Goal: Information Seeking & Learning: Learn about a topic

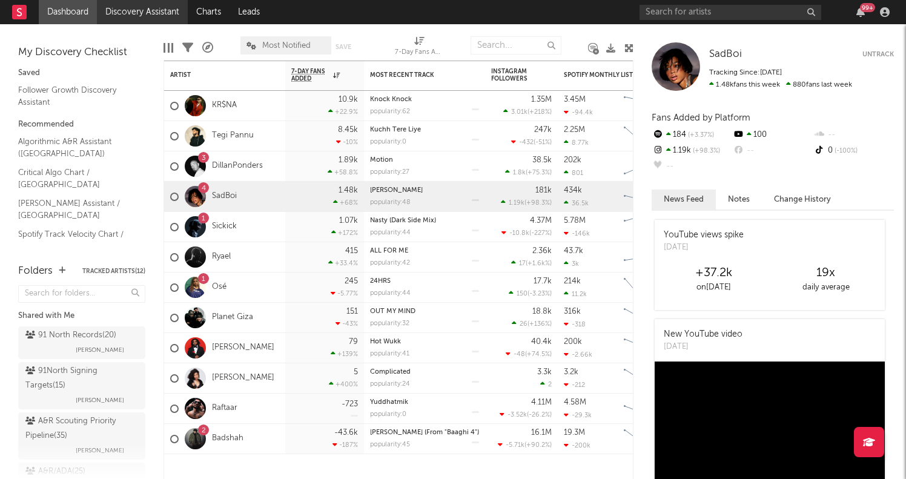
click at [132, 17] on link "Discovery Assistant" at bounding box center [142, 12] width 91 height 24
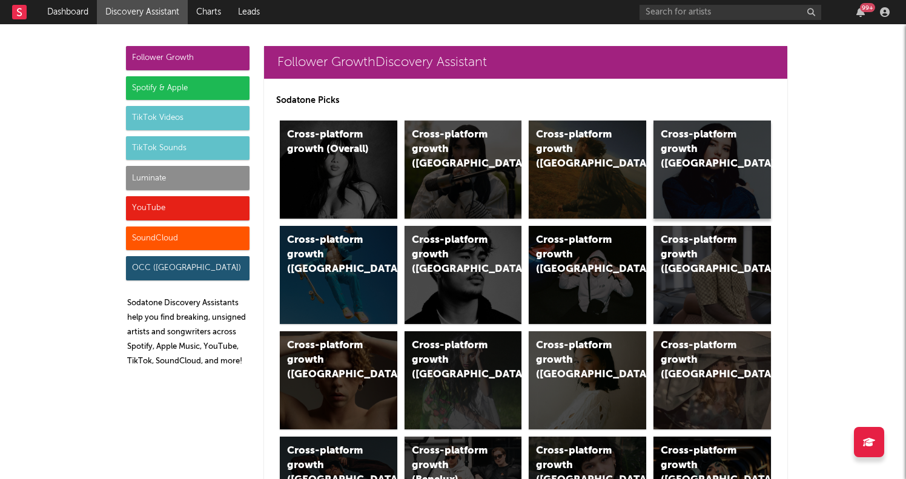
click at [694, 161] on div "Cross-platform growth (Canada)" at bounding box center [702, 150] width 82 height 44
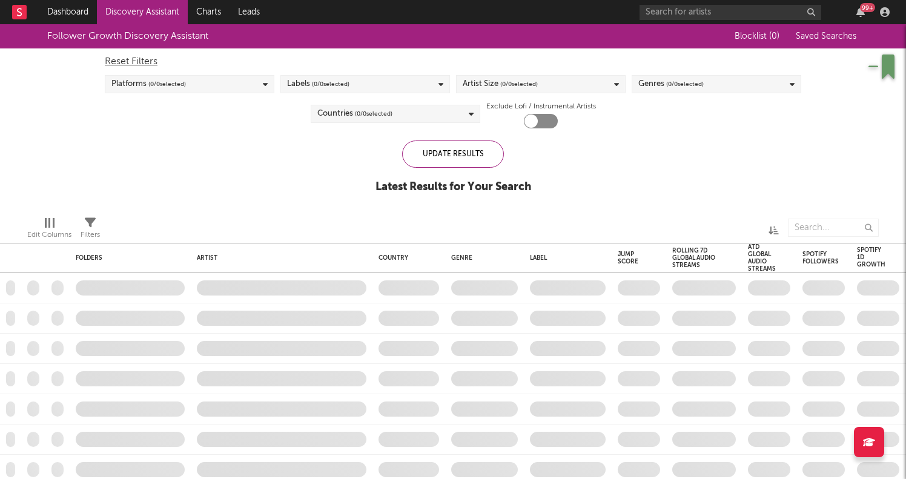
checkbox input "true"
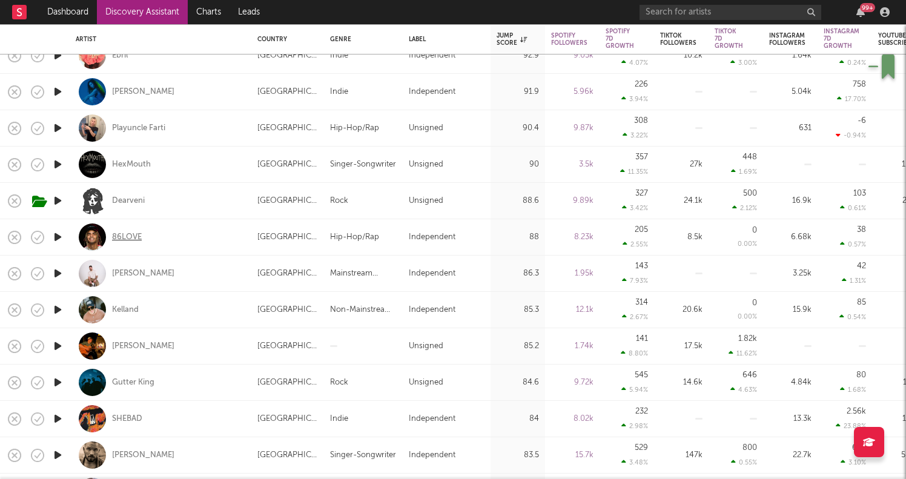
click at [131, 238] on div "86LOVE" at bounding box center [127, 237] width 30 height 11
click at [133, 234] on div "86LOVE" at bounding box center [127, 237] width 30 height 11
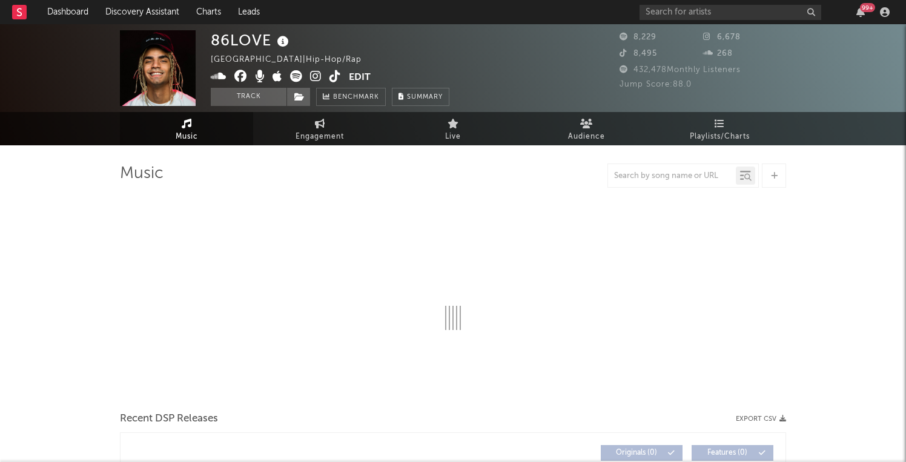
select select "6m"
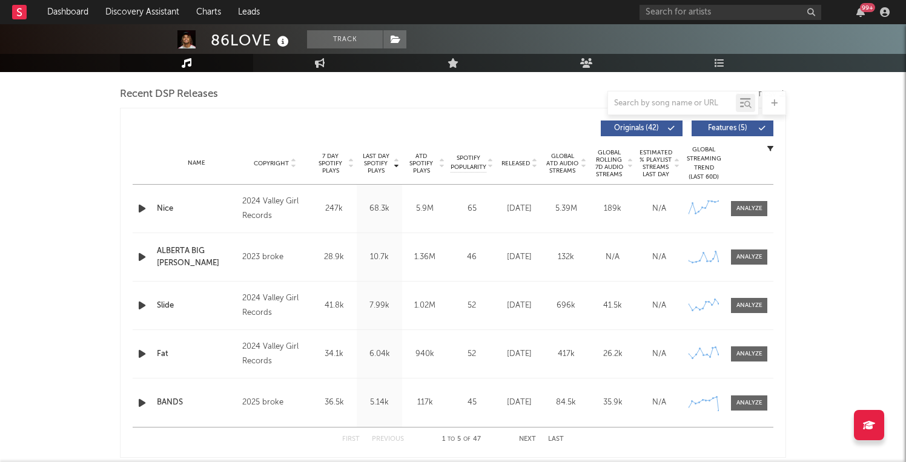
scroll to position [436, 0]
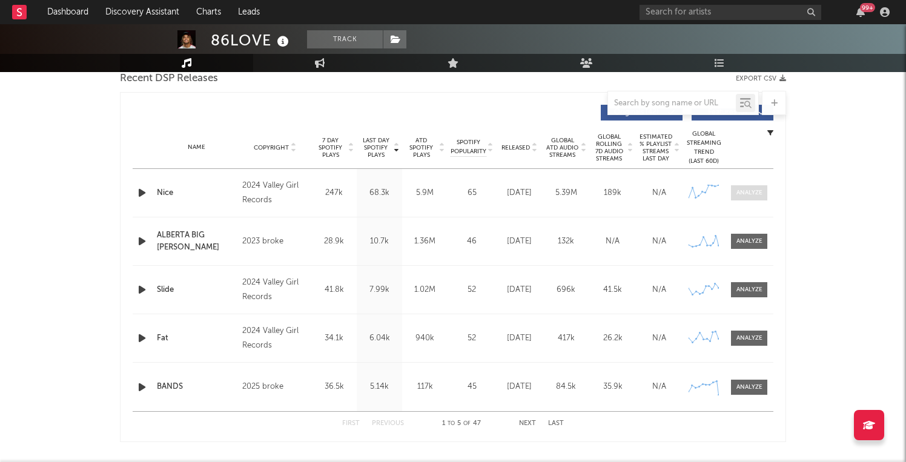
click at [737, 193] on div at bounding box center [749, 192] width 26 height 9
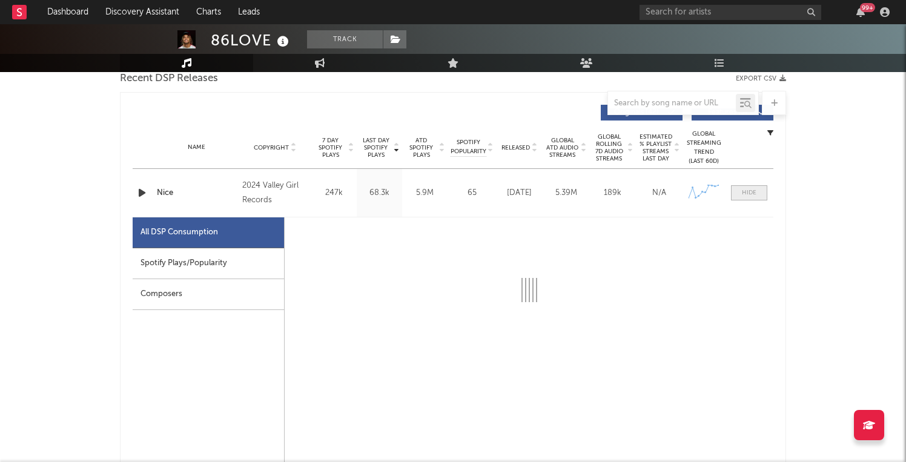
select select "6m"
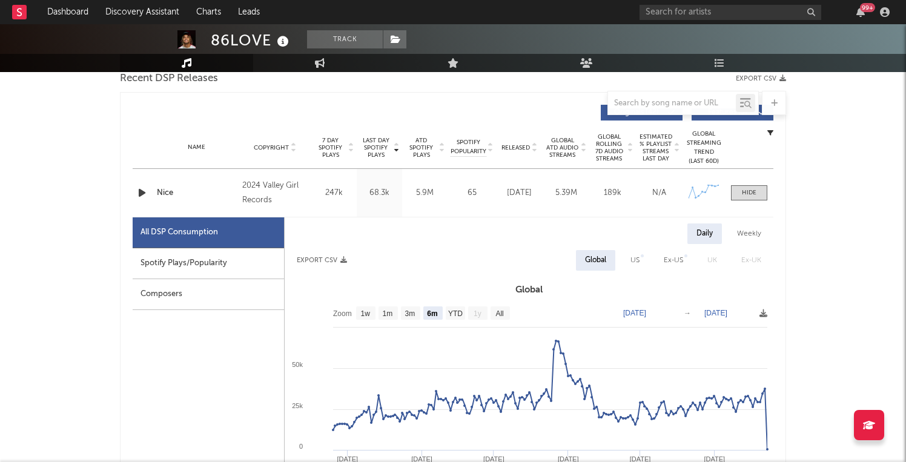
scroll to position [515, 0]
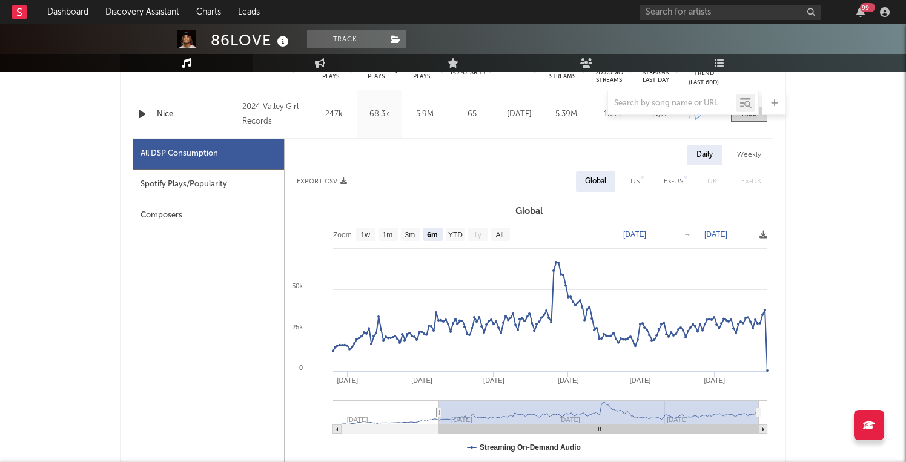
click at [136, 114] on div at bounding box center [453, 103] width 666 height 24
click at [145, 116] on icon "button" at bounding box center [142, 114] width 13 height 15
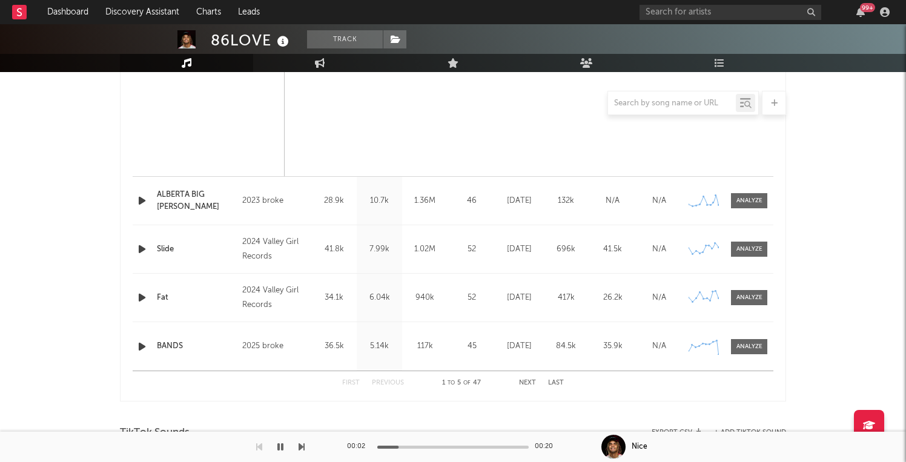
scroll to position [1064, 0]
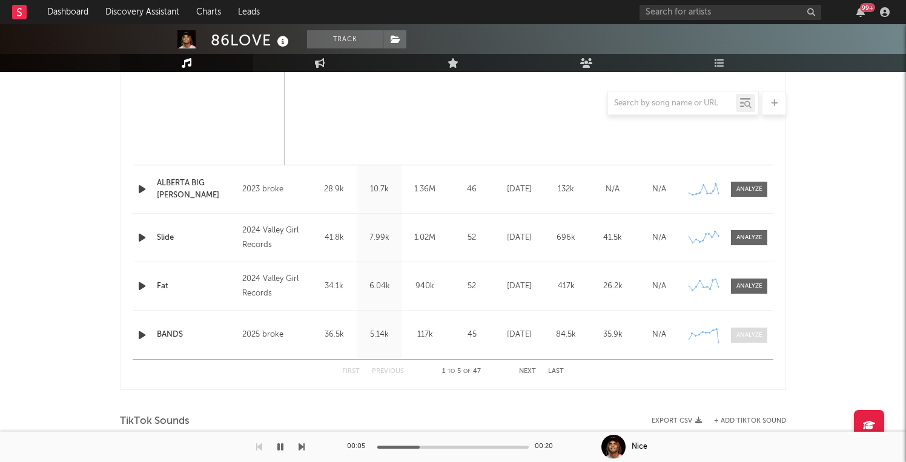
click at [746, 341] on span at bounding box center [749, 335] width 36 height 15
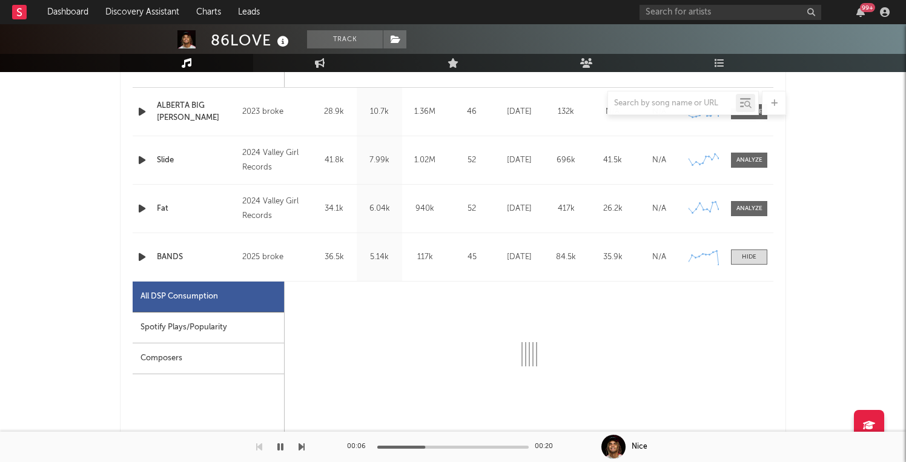
select select "1w"
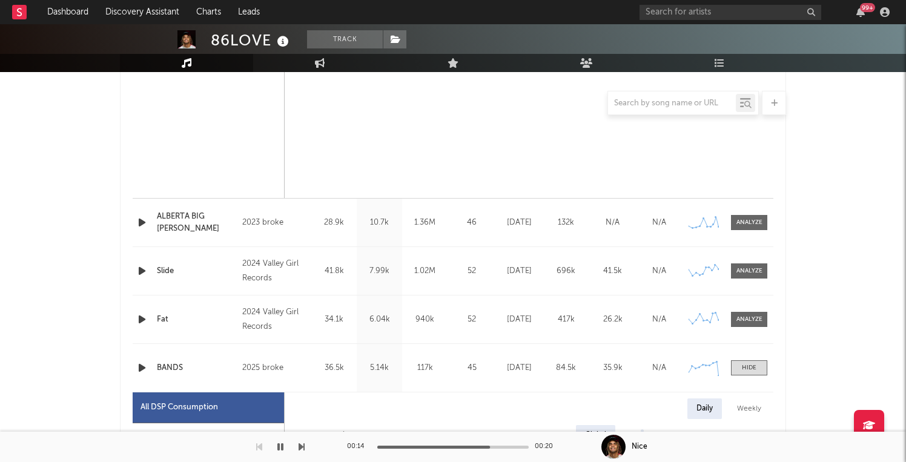
scroll to position [1029, 0]
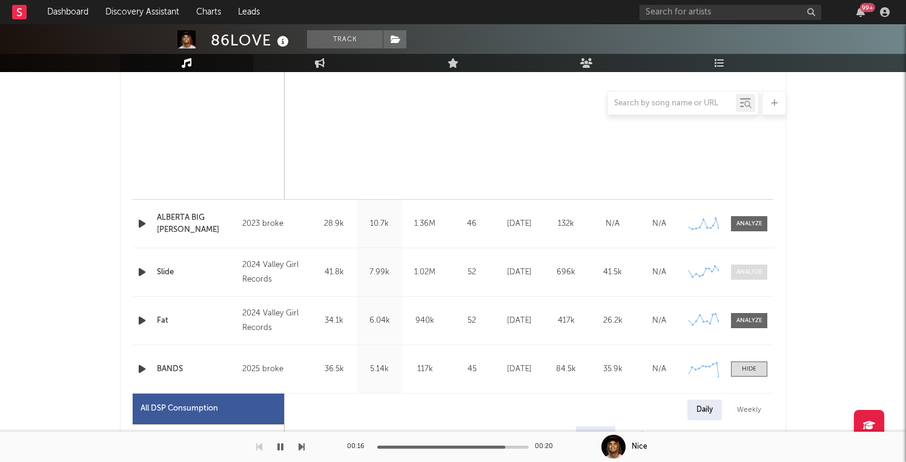
click at [757, 269] on div at bounding box center [749, 272] width 26 height 9
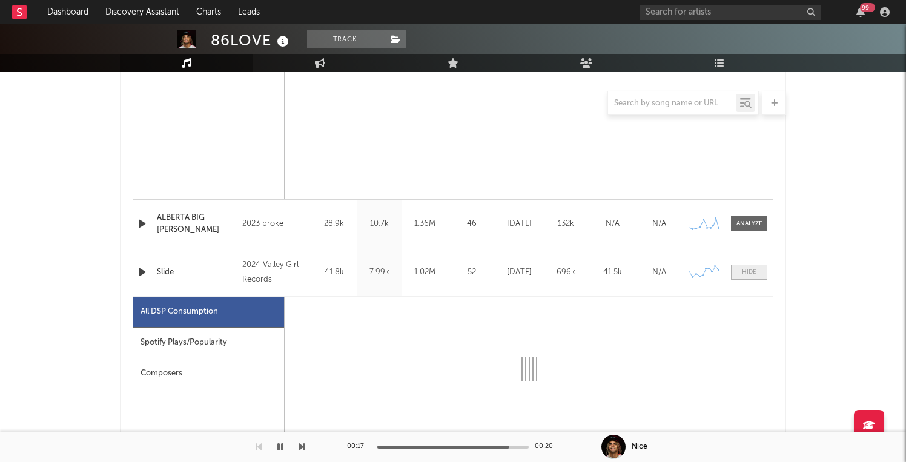
select select "1w"
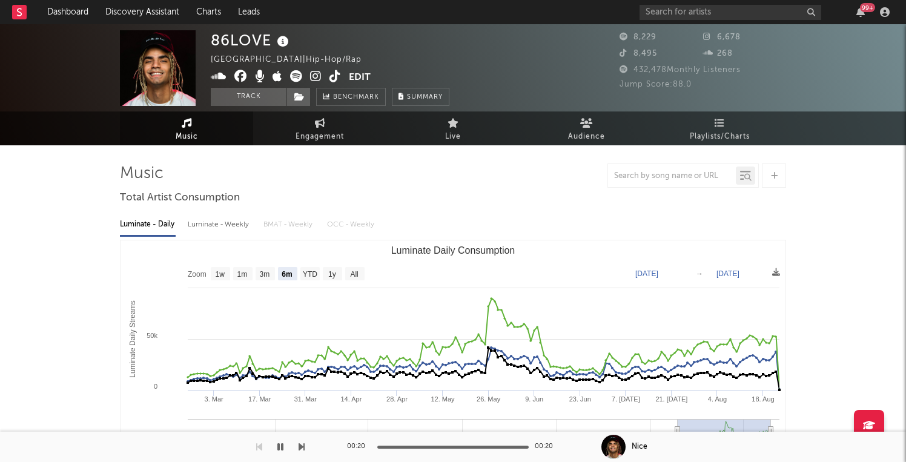
scroll to position [0, 0]
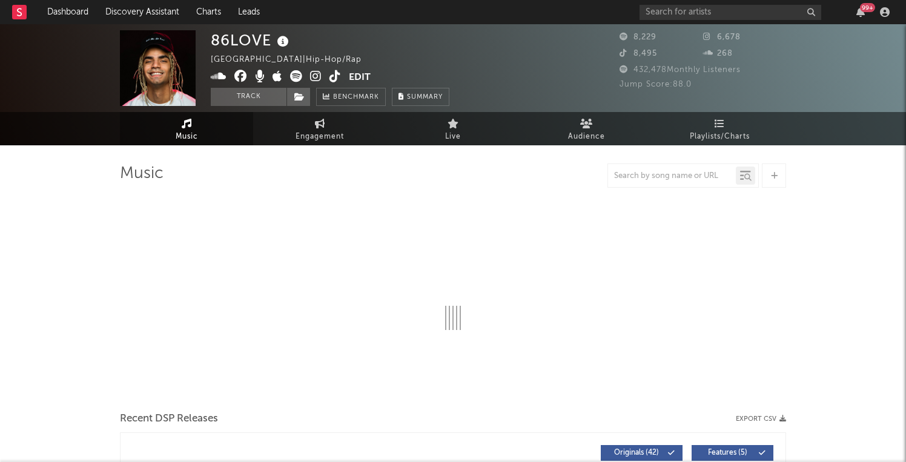
select select "6m"
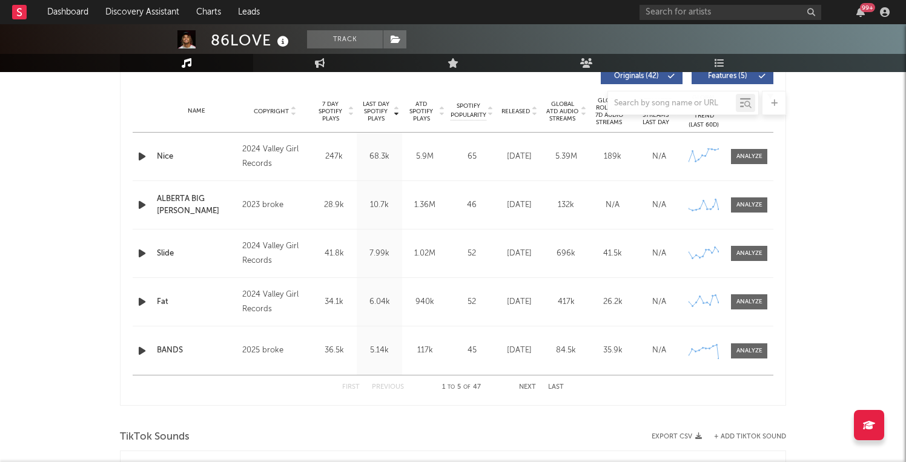
scroll to position [474, 0]
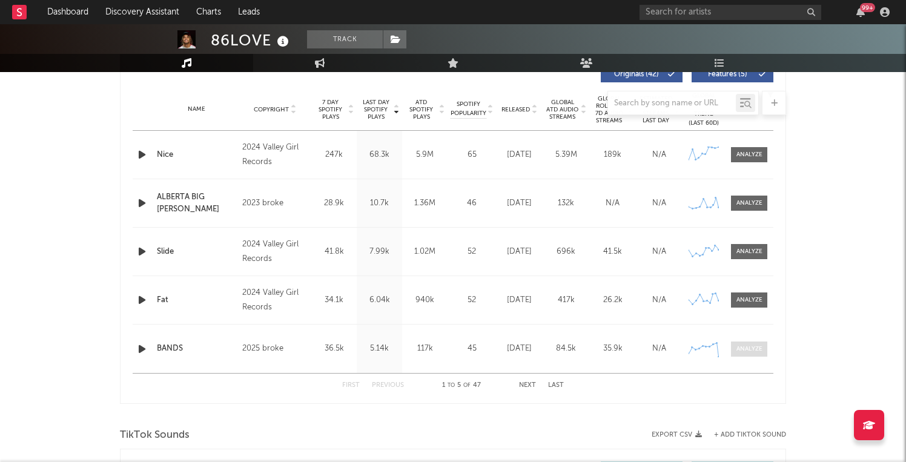
click at [744, 348] on div at bounding box center [749, 349] width 26 height 9
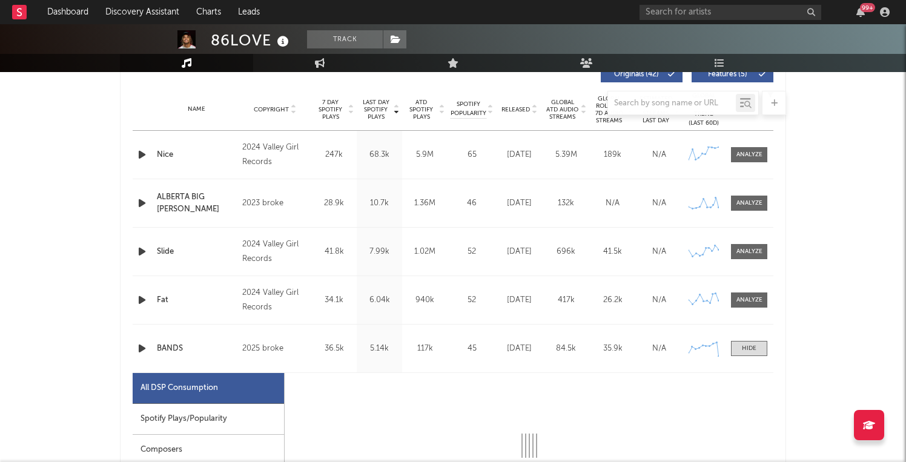
select select "1w"
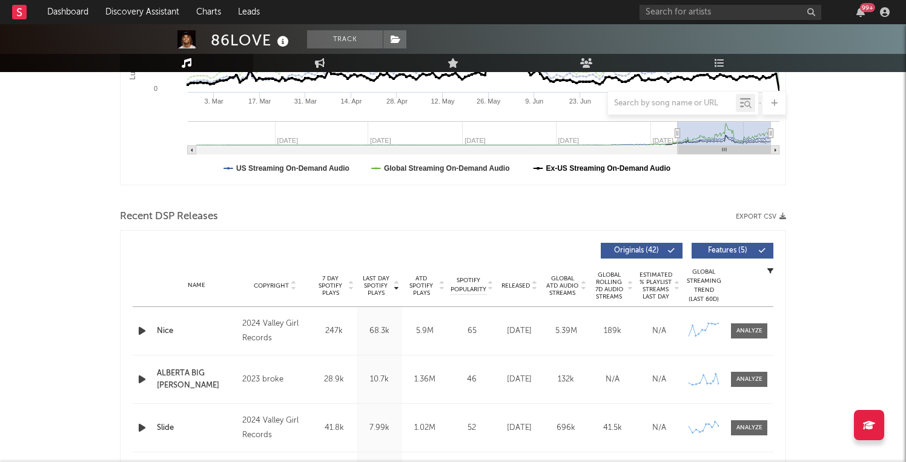
scroll to position [346, 0]
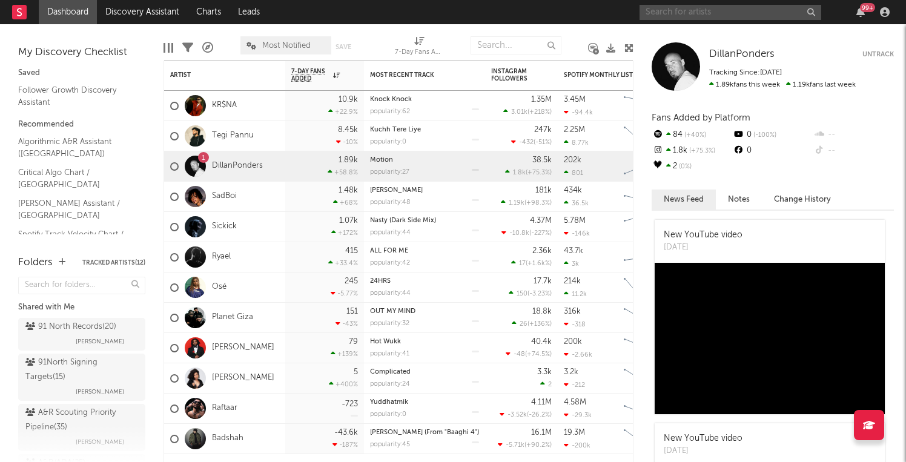
click at [690, 15] on input "text" at bounding box center [730, 12] width 182 height 15
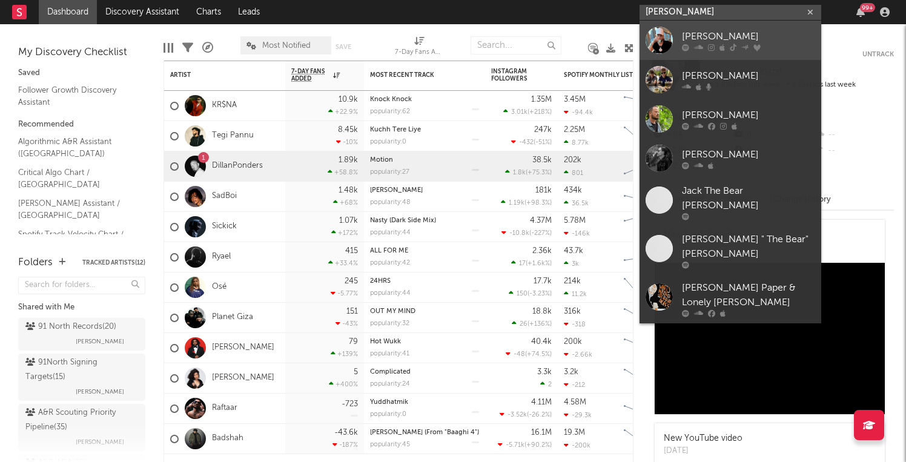
type input "[PERSON_NAME]"
click at [707, 42] on div "[PERSON_NAME]" at bounding box center [748, 36] width 133 height 15
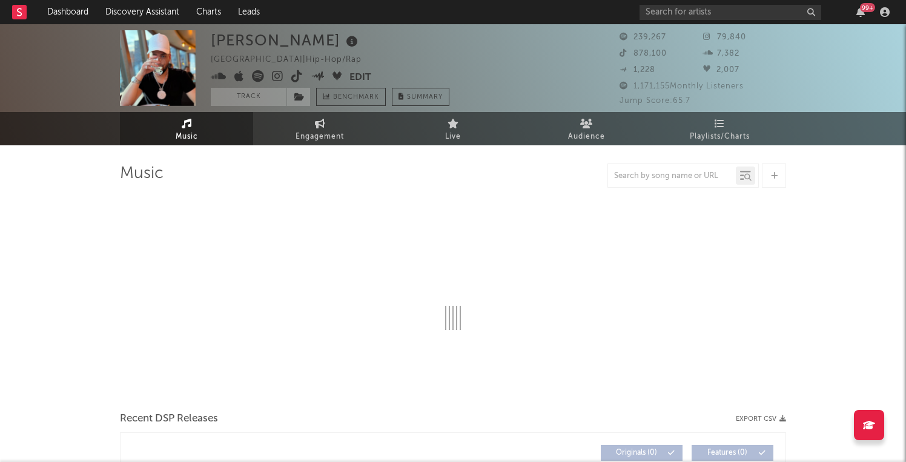
select select "6m"
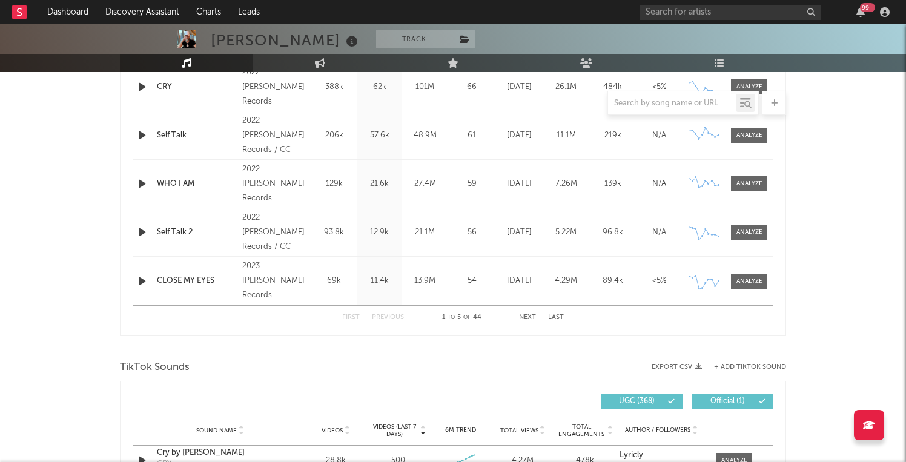
scroll to position [457, 0]
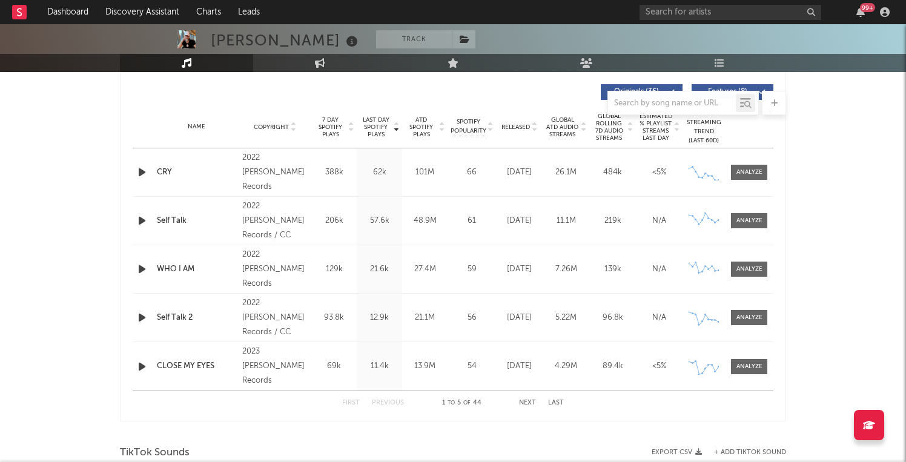
click at [685, 108] on div at bounding box center [672, 103] width 128 height 15
click at [681, 100] on input "text" at bounding box center [672, 104] width 128 height 10
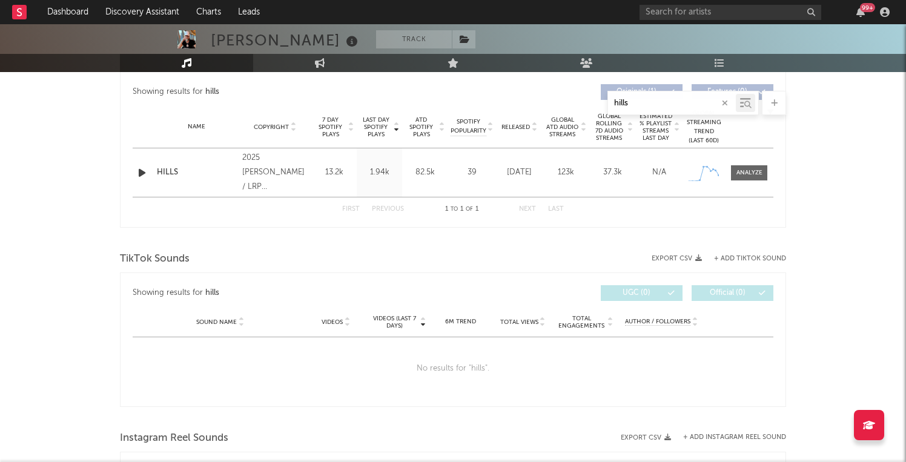
type input "hills"
click at [770, 172] on div at bounding box center [749, 172] width 48 height 15
click at [754, 172] on div at bounding box center [749, 172] width 26 height 9
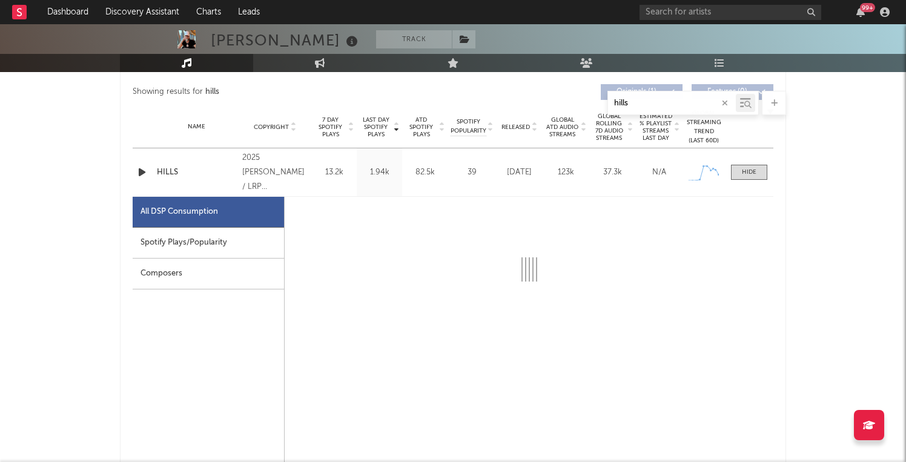
select select "1w"
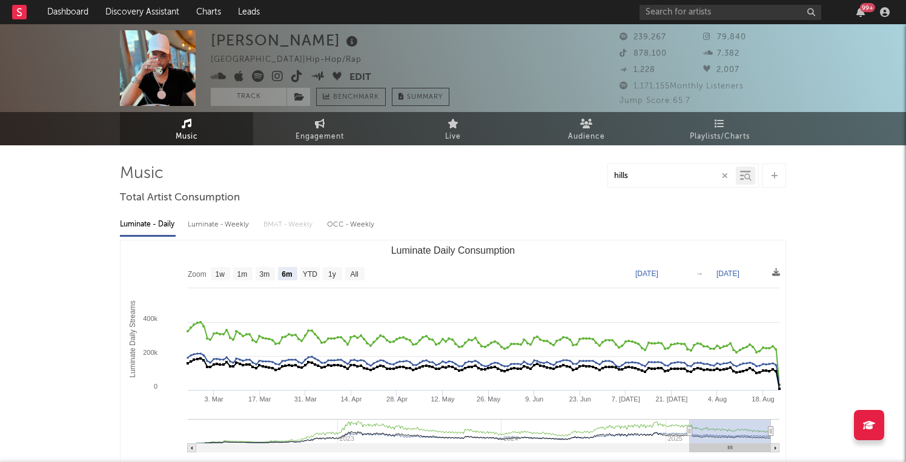
scroll to position [0, 0]
click at [158, 15] on link "Discovery Assistant" at bounding box center [142, 12] width 91 height 24
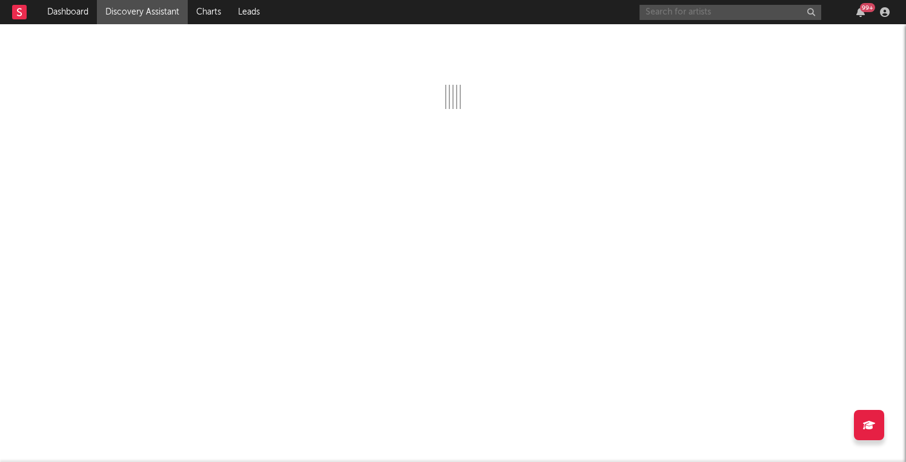
click at [711, 15] on input "text" at bounding box center [730, 12] width 182 height 15
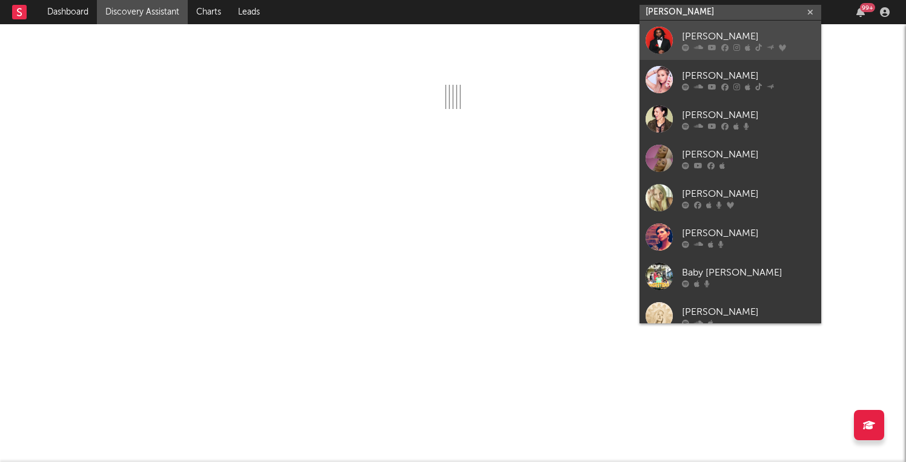
type input "[PERSON_NAME]"
click at [728, 36] on div "[PERSON_NAME]" at bounding box center [748, 36] width 133 height 15
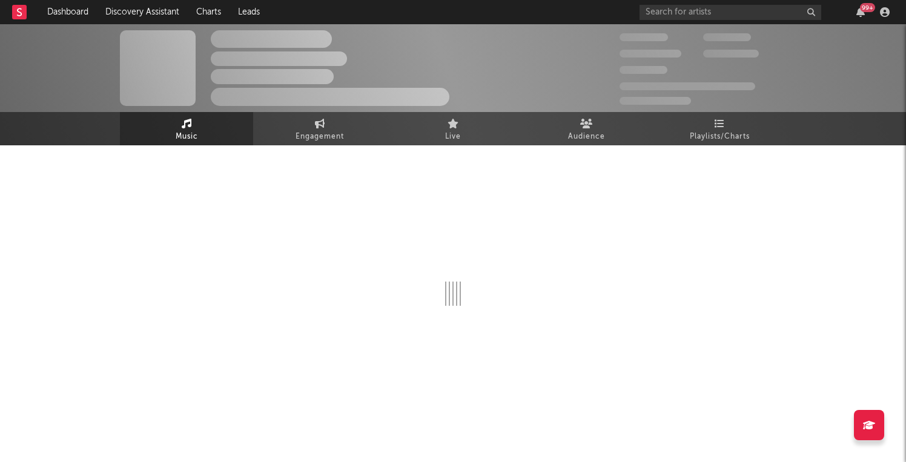
select select "1w"
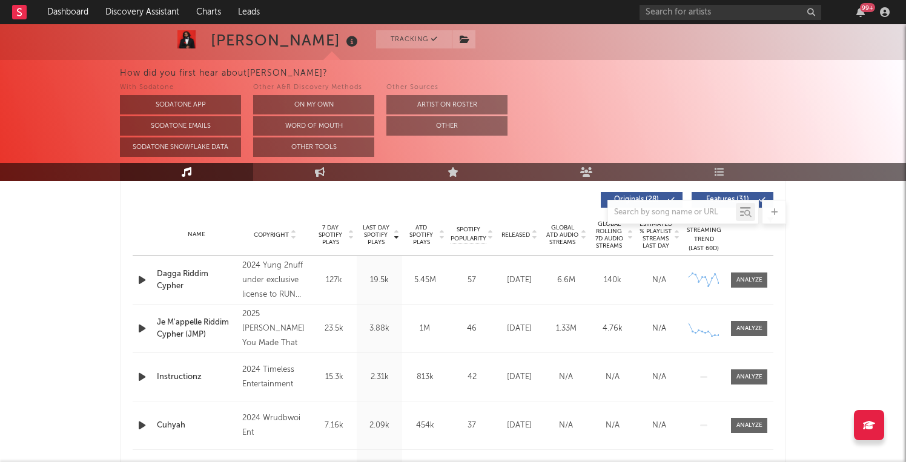
scroll to position [452, 0]
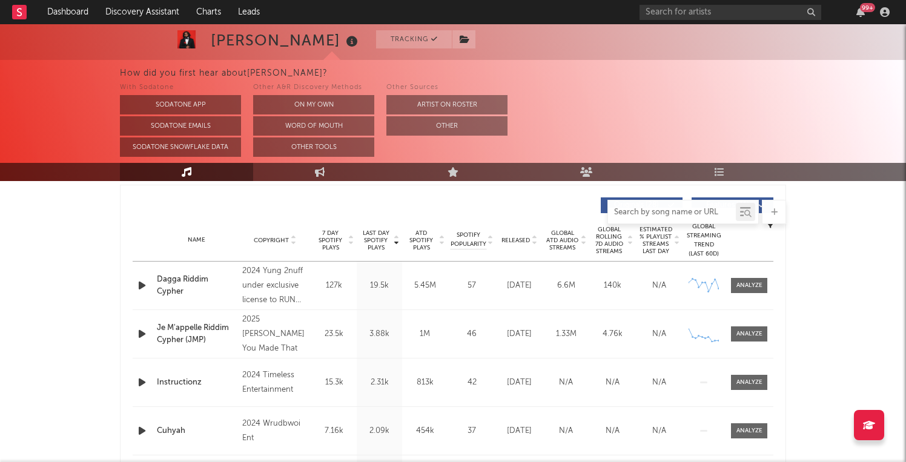
click at [704, 209] on input "text" at bounding box center [672, 213] width 128 height 10
type input "hot"
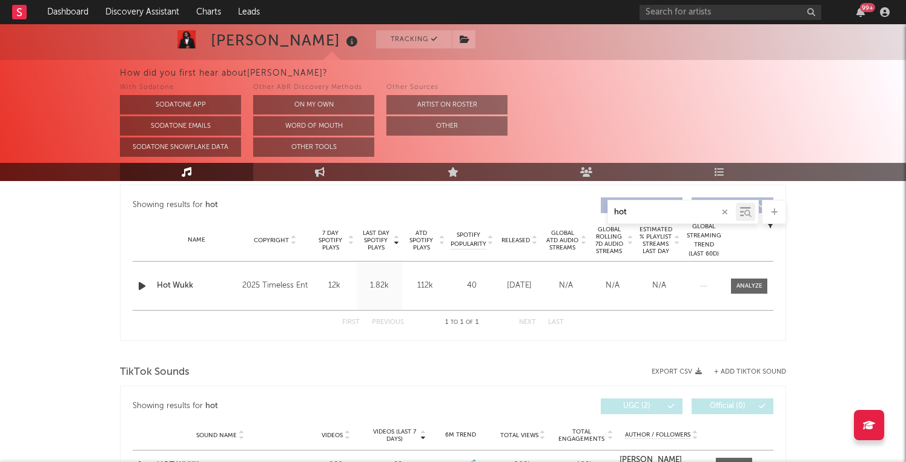
click at [725, 211] on icon "button" at bounding box center [725, 212] width 6 height 8
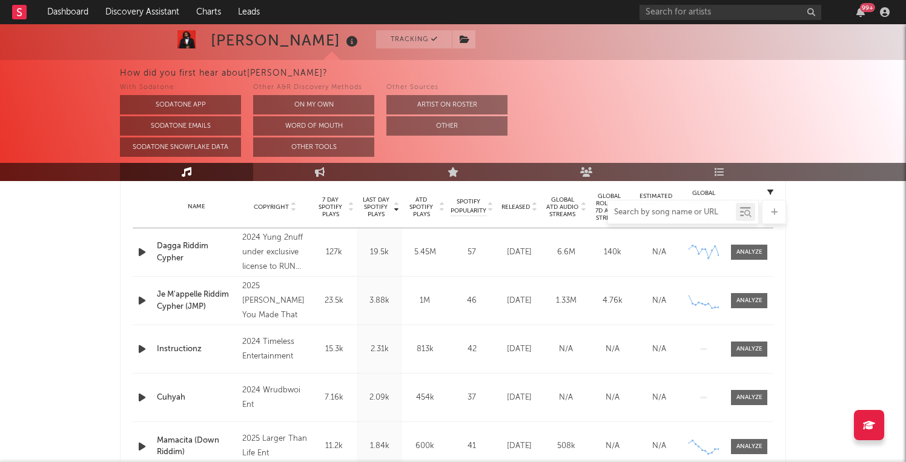
scroll to position [486, 0]
click at [750, 254] on div at bounding box center [749, 252] width 26 height 9
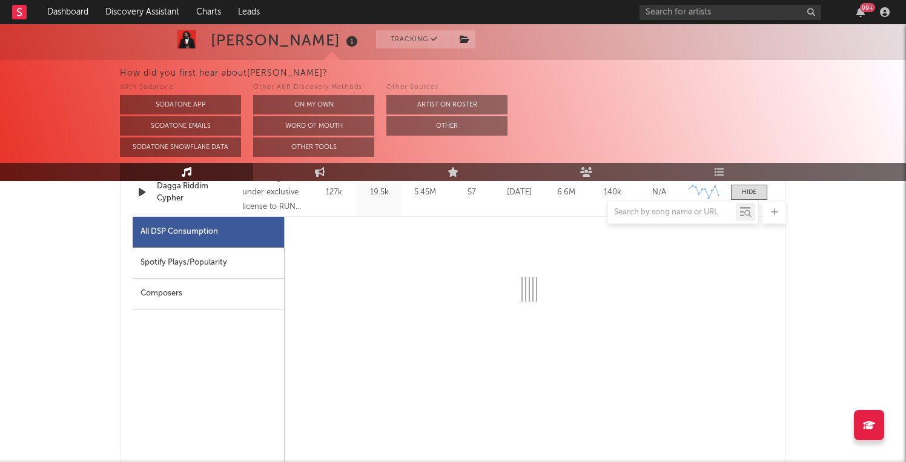
select select "6m"
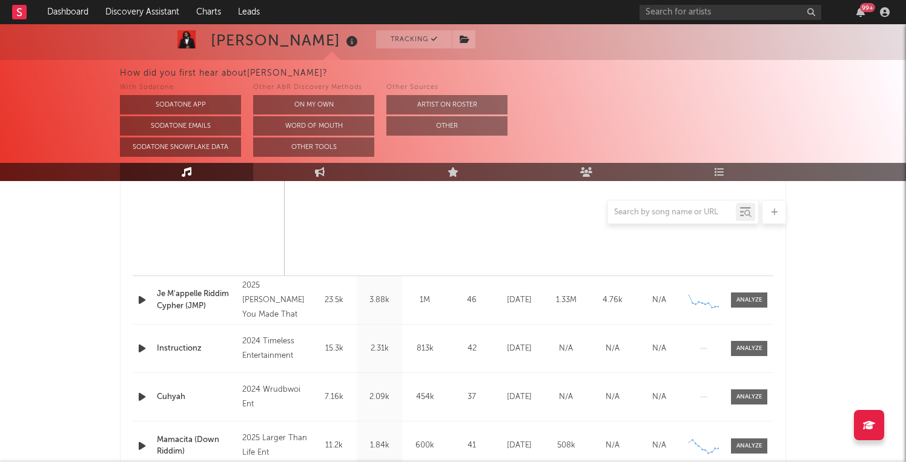
scroll to position [1081, 0]
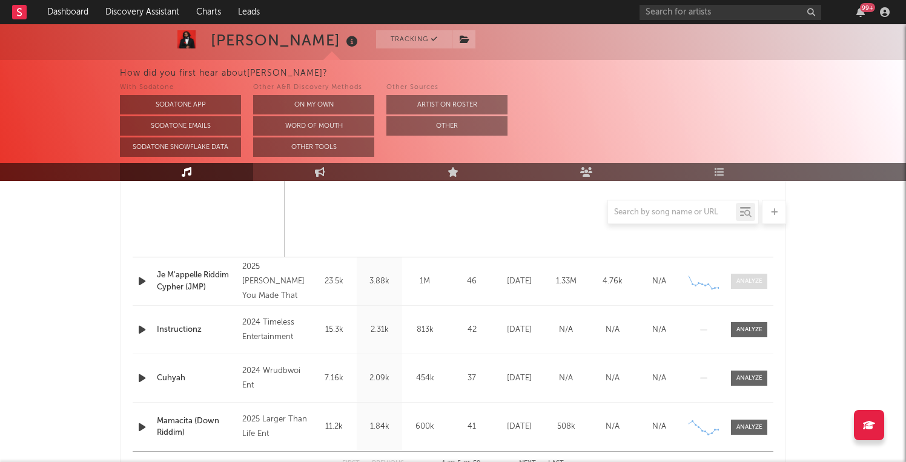
click at [749, 280] on div at bounding box center [749, 281] width 26 height 9
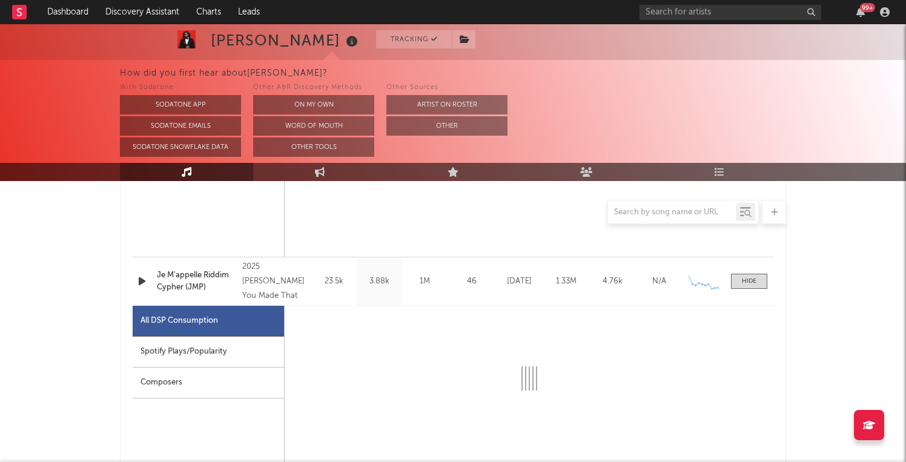
select select "1w"
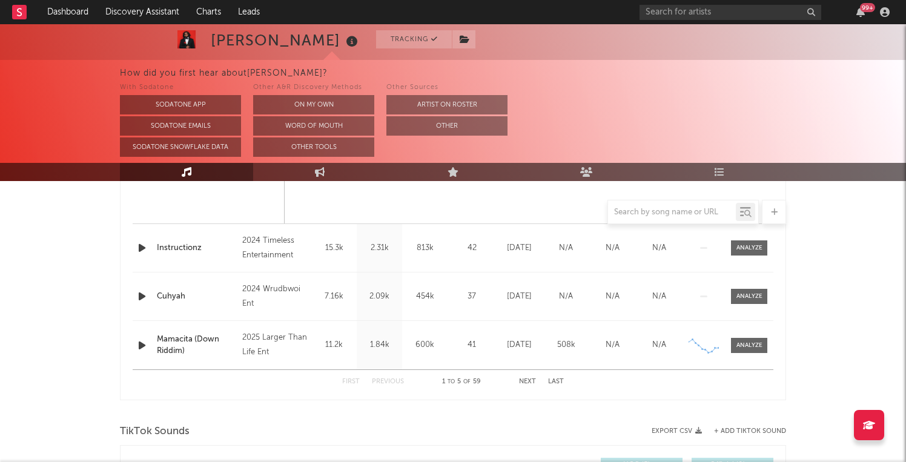
scroll to position [1735, 0]
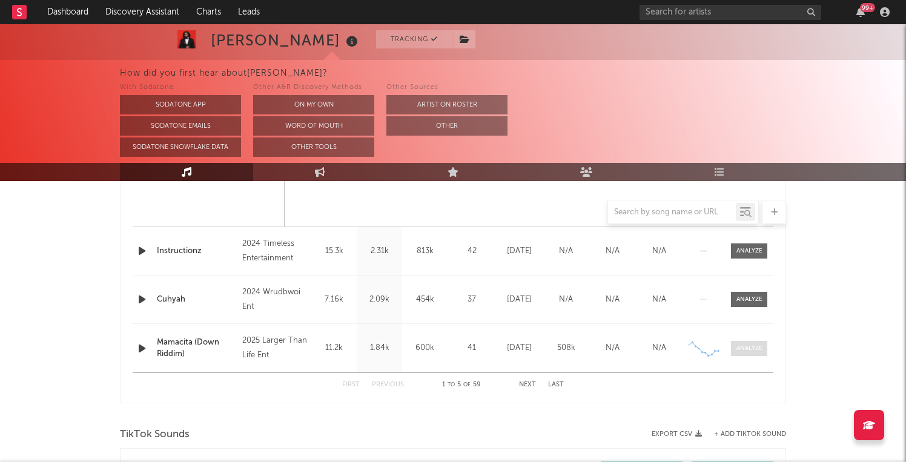
click at [762, 347] on span at bounding box center [749, 348] width 36 height 15
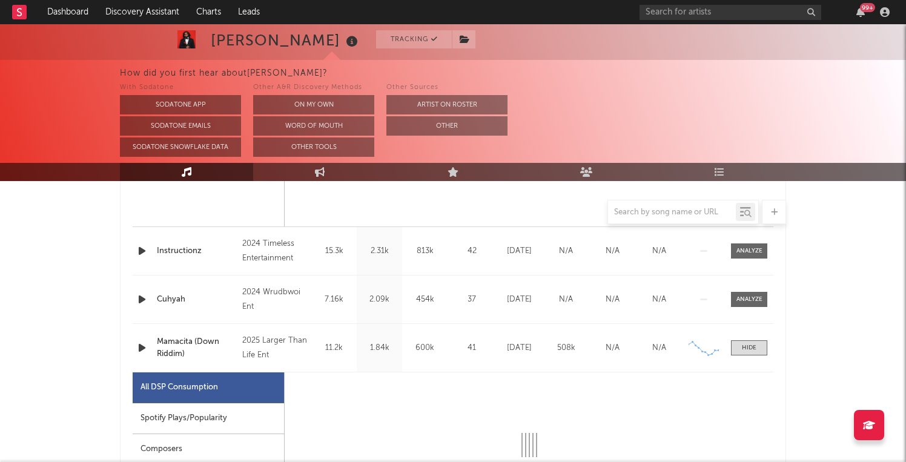
scroll to position [1823, 0]
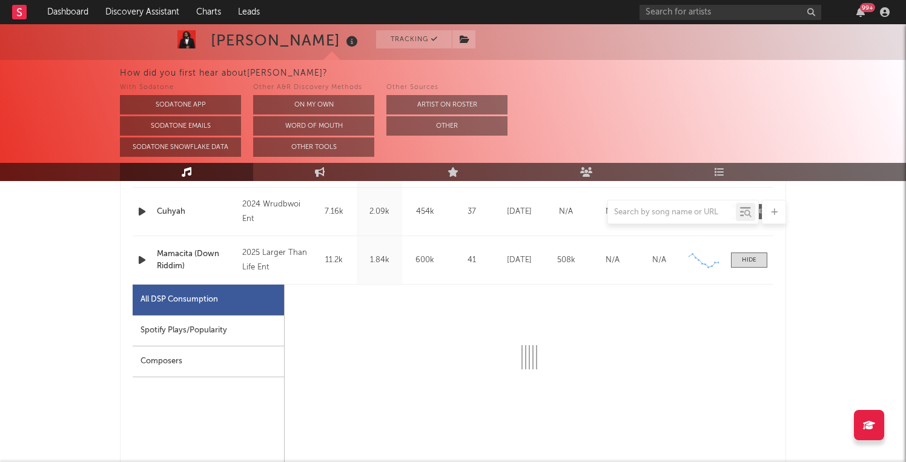
select select "1w"
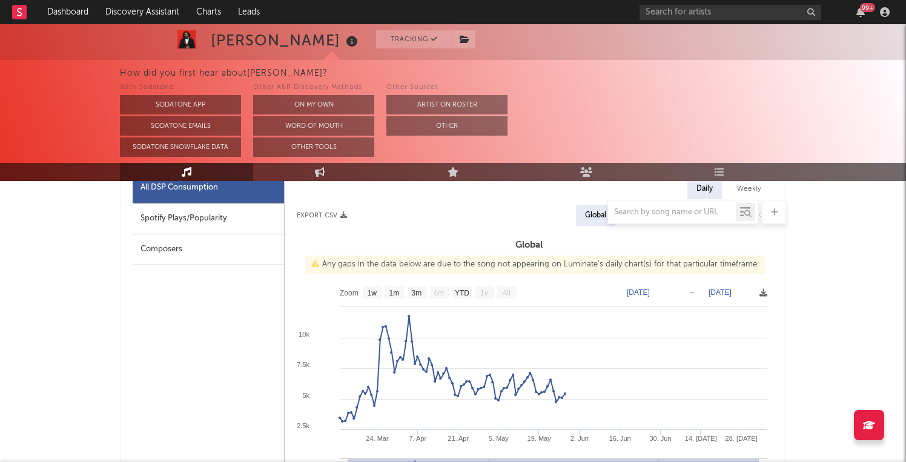
scroll to position [1935, 0]
